Goal: Find specific page/section: Find specific page/section

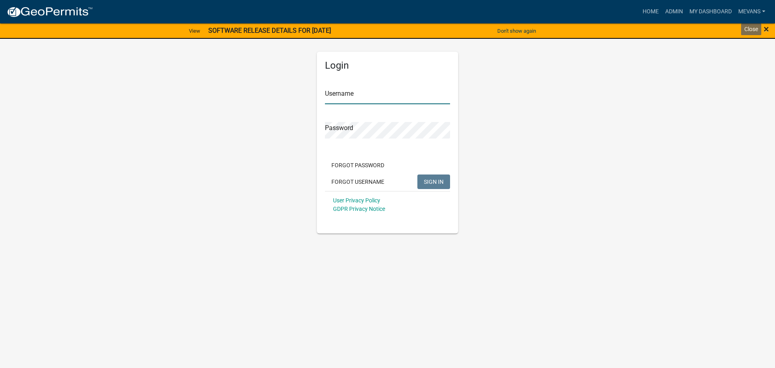
type input "Mevans"
click at [766, 27] on span "×" at bounding box center [766, 28] width 5 height 11
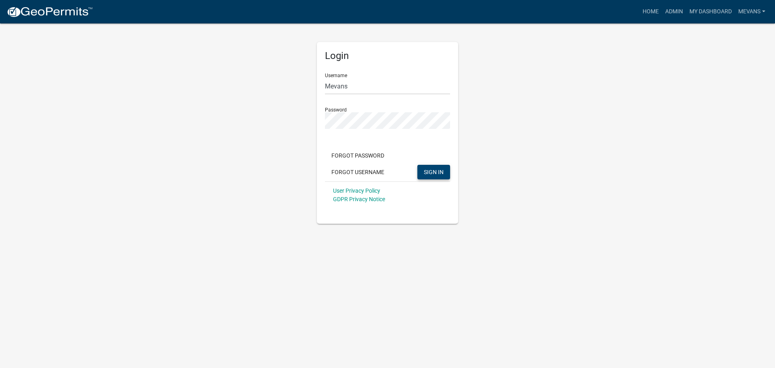
click at [437, 172] on span "SIGN IN" at bounding box center [434, 171] width 20 height 6
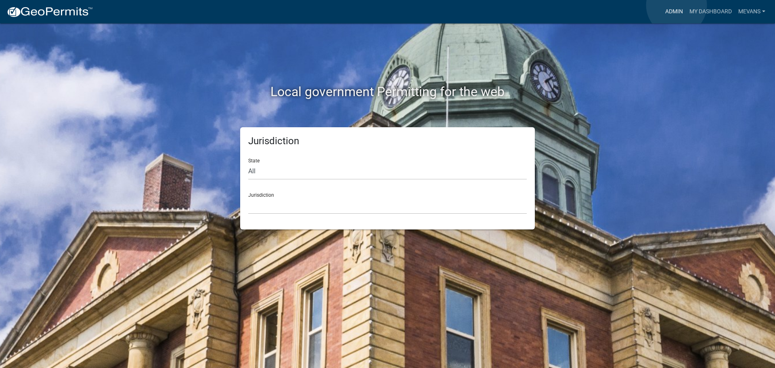
click at [677, 5] on link "Admin" at bounding box center [674, 11] width 24 height 15
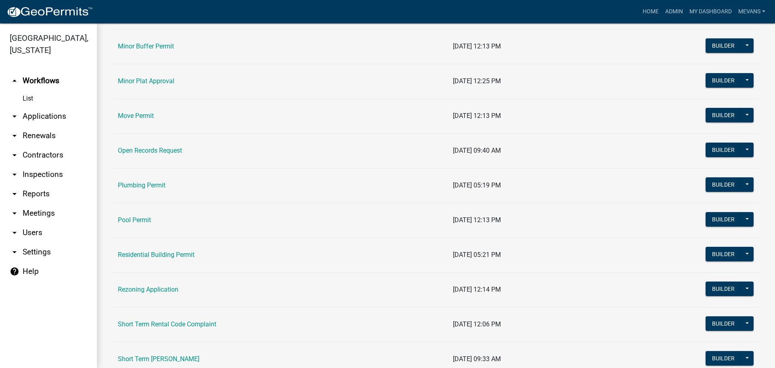
scroll to position [808, 0]
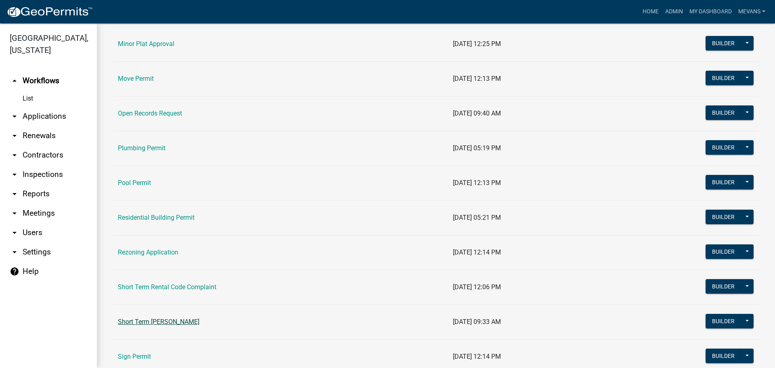
click at [180, 321] on link "Short Term [PERSON_NAME]" at bounding box center [159, 322] width 82 height 8
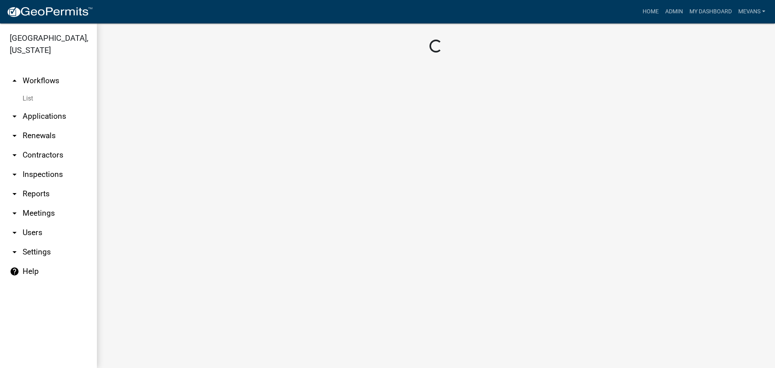
click at [180, 321] on main "Loading..." at bounding box center [436, 195] width 678 height 344
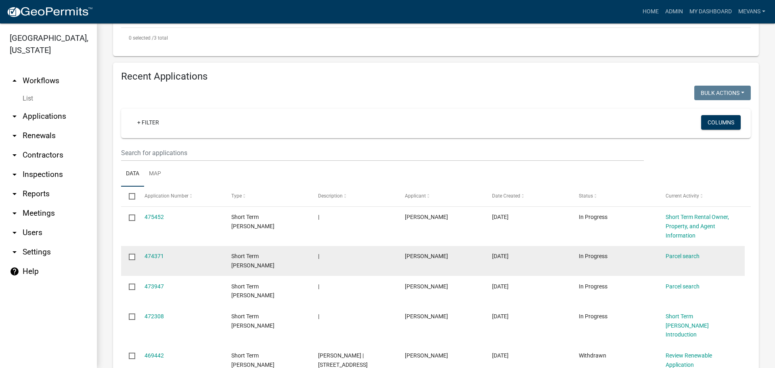
scroll to position [363, 0]
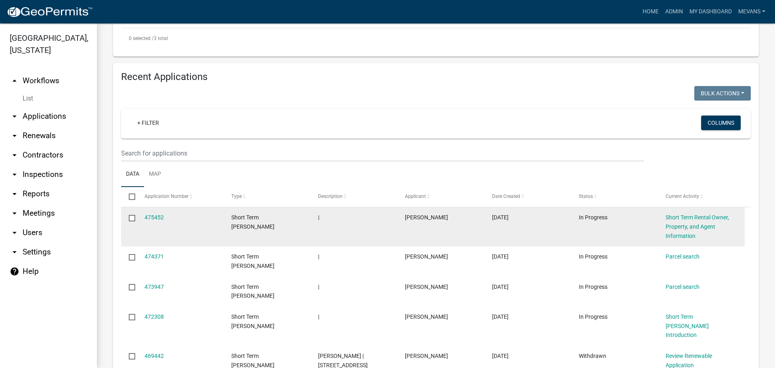
click at [679, 213] on div "Short Term Rental Owner, Property, and Agent Information" at bounding box center [701, 226] width 71 height 27
click at [678, 214] on link "Short Term Rental Owner, Property, and Agent Information" at bounding box center [697, 226] width 63 height 25
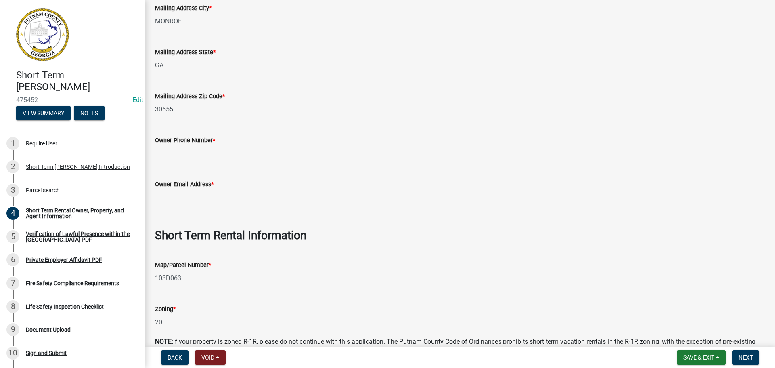
scroll to position [485, 0]
